Goal: Obtain resource: Obtain resource

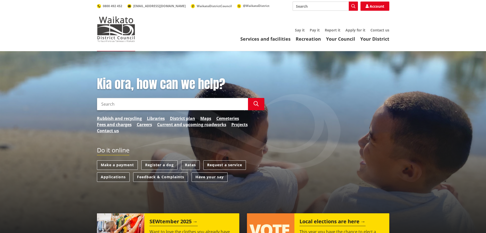
click at [320, 6] on input "Search" at bounding box center [325, 6] width 65 height 9
type input "Elderly Housing"
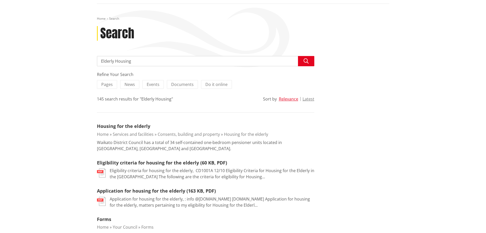
scroll to position [51, 0]
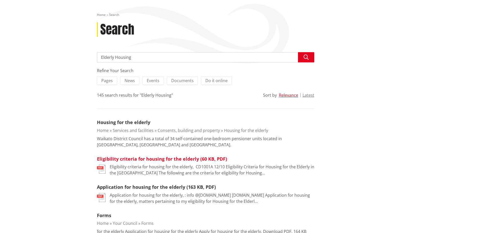
click at [195, 160] on link "Eligibility criteria for housing for the elderly (60 KB, PDF)" at bounding box center [162, 158] width 130 height 6
